Goal: Navigation & Orientation: Find specific page/section

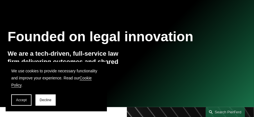
scroll to position [56, 0]
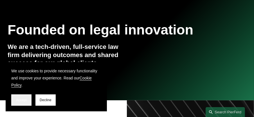
click at [28, 101] on button "Accept" at bounding box center [21, 99] width 20 height 11
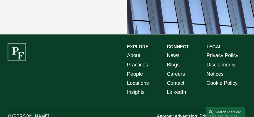
scroll to position [873, 0]
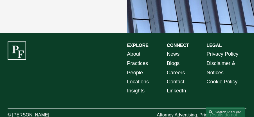
click at [135, 49] on link "About" at bounding box center [133, 53] width 13 height 9
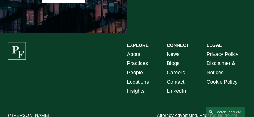
scroll to position [928, 0]
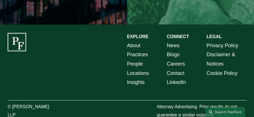
click at [179, 69] on link "Contact" at bounding box center [176, 73] width 18 height 9
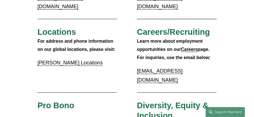
scroll to position [169, 0]
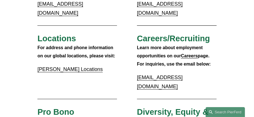
click at [194, 53] on strong "Careers" at bounding box center [189, 55] width 17 height 5
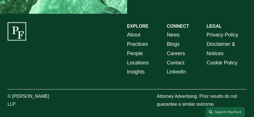
scroll to position [776, 0]
click at [137, 61] on link "Locations" at bounding box center [138, 62] width 22 height 9
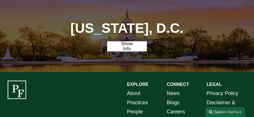
scroll to position [1588, 0]
